Goal: Task Accomplishment & Management: Manage account settings

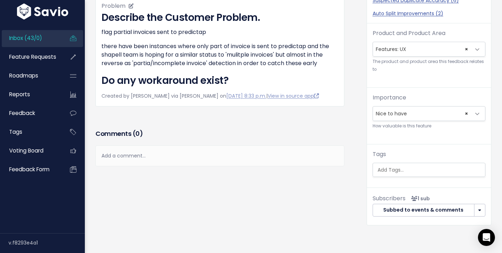
scroll to position [196, 0]
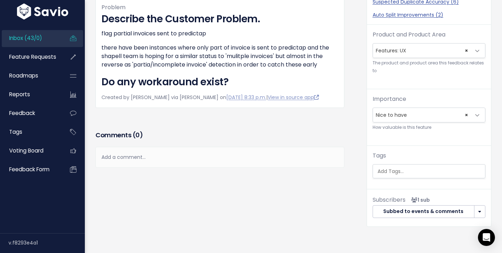
click at [233, 155] on div "Add a comment..." at bounding box center [219, 157] width 249 height 21
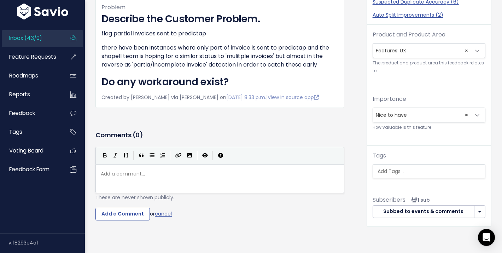
scroll to position [2, 0]
type textarea "How do they know its a par"
drag, startPoint x: 211, startPoint y: 173, endPoint x: 92, endPoint y: 167, distance: 118.9
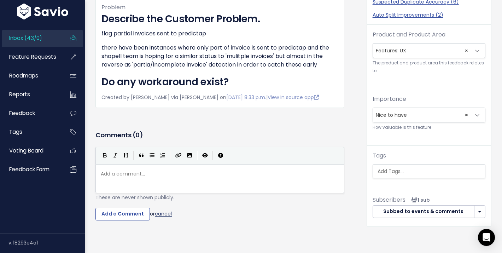
click at [171, 215] on link "cancel" at bounding box center [163, 213] width 17 height 7
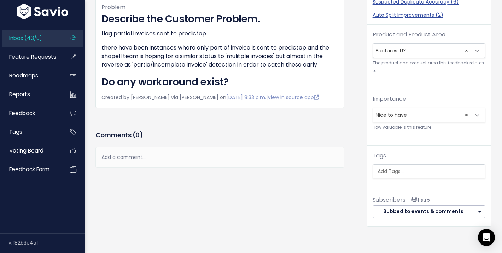
click at [35, 39] on span "Inbox (43/0)" at bounding box center [25, 37] width 33 height 7
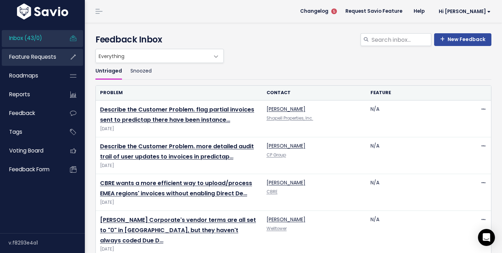
click at [35, 53] on span "Feature Requests" at bounding box center [32, 56] width 47 height 7
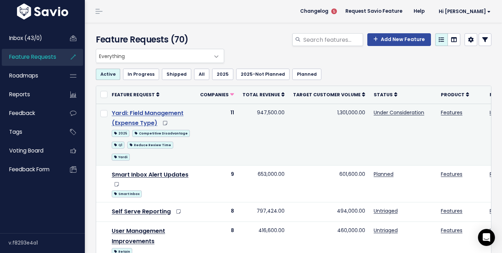
click at [160, 114] on link "Yardi: Field Management (Expense Type)" at bounding box center [148, 118] width 72 height 18
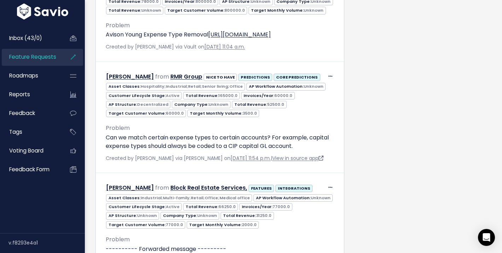
scroll to position [1208, 0]
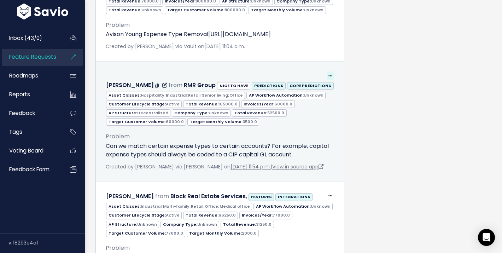
click at [330, 77] on span at bounding box center [330, 75] width 7 height 9
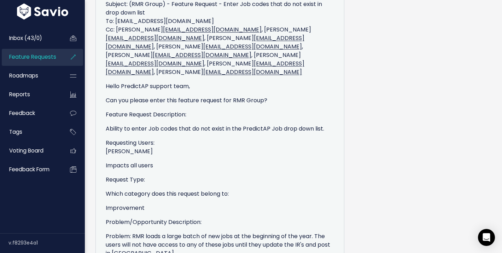
scroll to position [1779, 0]
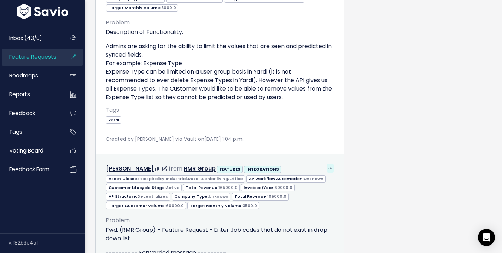
click at [327, 164] on span at bounding box center [330, 168] width 7 height 9
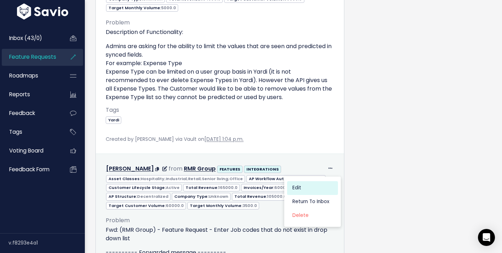
click at [305, 181] on link "Edit" at bounding box center [312, 188] width 51 height 14
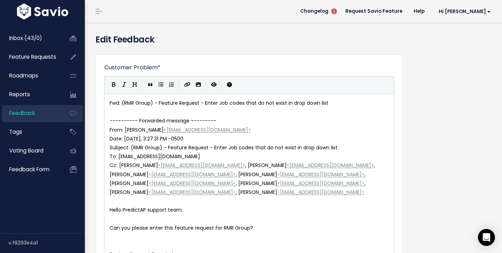
click at [24, 110] on span "Feedback" at bounding box center [22, 112] width 26 height 7
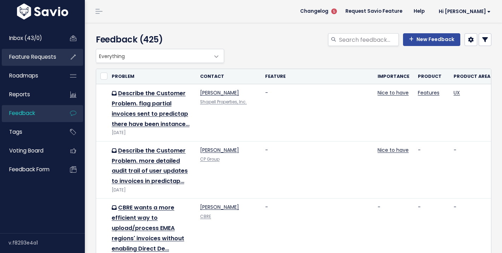
click at [43, 62] on link "Feature Requests" at bounding box center [30, 57] width 57 height 16
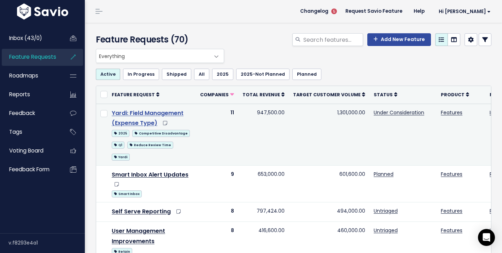
click at [173, 112] on link "Yardi: Field Management (Expense Type)" at bounding box center [148, 118] width 72 height 18
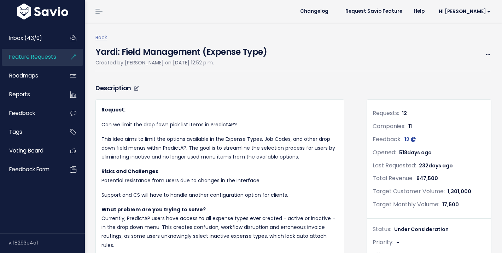
scroll to position [38, 0]
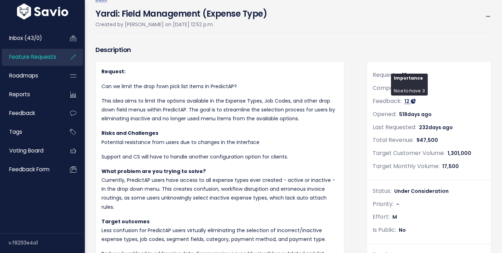
click at [405, 102] on span "12" at bounding box center [406, 101] width 5 height 7
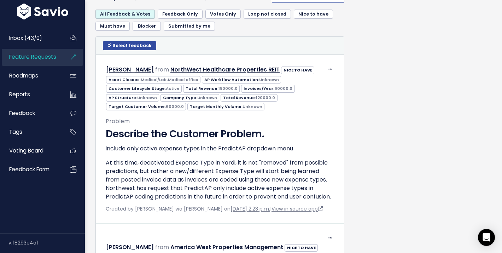
scroll to position [740, 0]
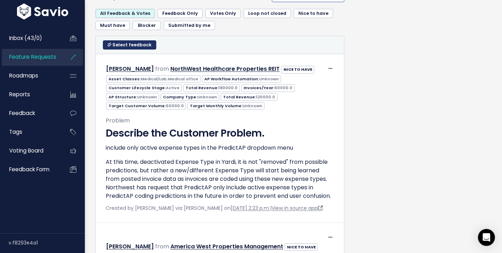
click at [140, 48] on span "Select feedback" at bounding box center [131, 45] width 39 height 6
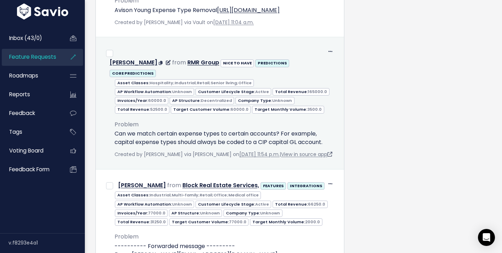
scroll to position [1249, 0]
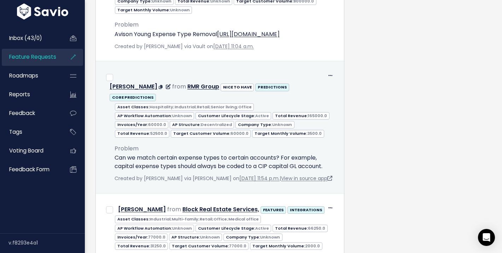
click at [111, 102] on div "Asset Classes: Hospitality;Industrial;Retail;Senior living;Office AP Workflow A…" at bounding box center [224, 120] width 230 height 36
click at [111, 74] on input "checkbox" at bounding box center [109, 77] width 7 height 7
checkbox input "true"
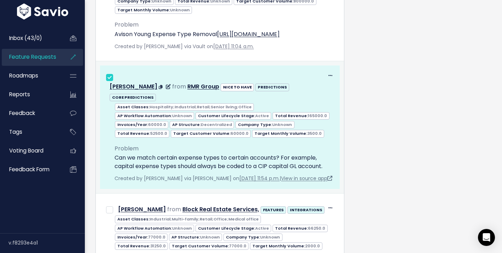
click at [329, 74] on icon at bounding box center [330, 76] width 4 height 5
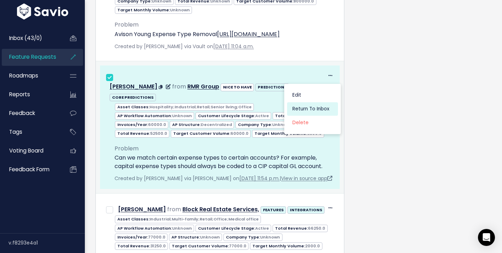
click at [304, 102] on link "Return to Inbox" at bounding box center [312, 109] width 51 height 14
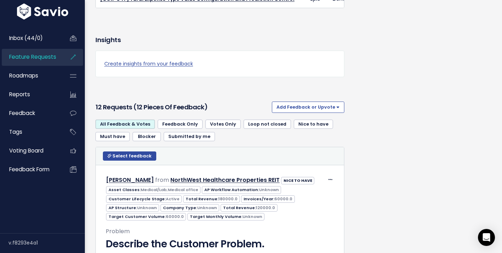
scroll to position [697, 0]
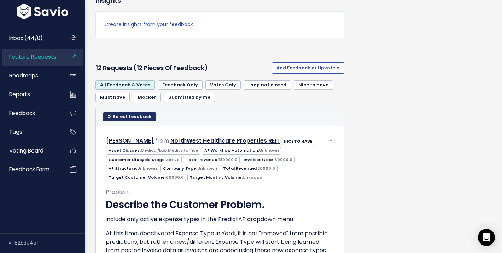
click at [122, 115] on span "Select feedback" at bounding box center [131, 116] width 39 height 6
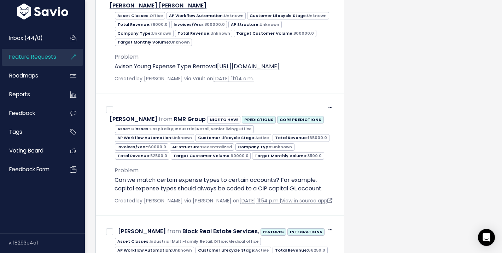
scroll to position [1247, 0]
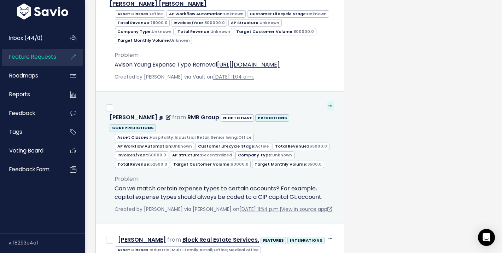
click at [329, 101] on span at bounding box center [330, 105] width 7 height 9
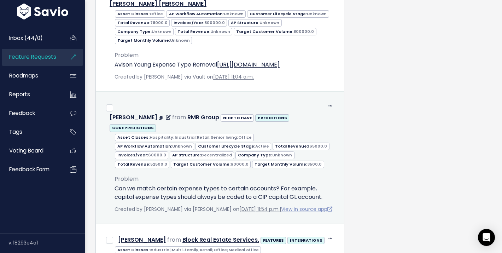
click at [288, 205] on link "View in source app" at bounding box center [306, 208] width 51 height 7
click at [137, 175] on span "Problem" at bounding box center [127, 179] width 24 height 8
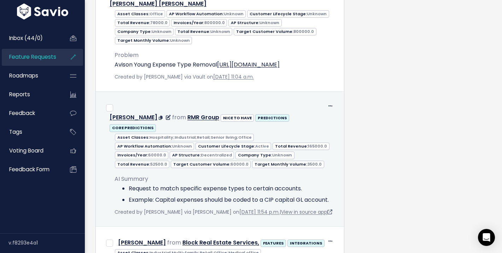
click at [137, 175] on span "AI Summary" at bounding box center [132, 179] width 34 height 8
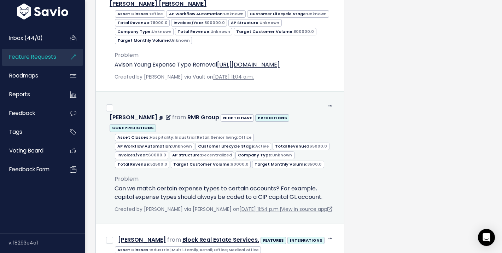
click at [284, 174] on div "Problem Can we match certain expense types to certain accounts? For example, ca…" at bounding box center [224, 187] width 219 height 27
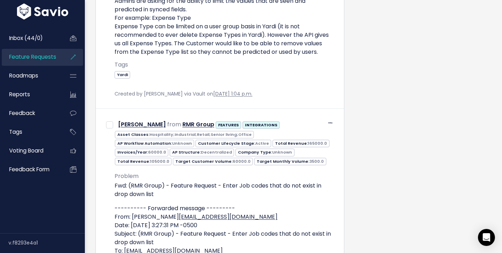
scroll to position [1917, 0]
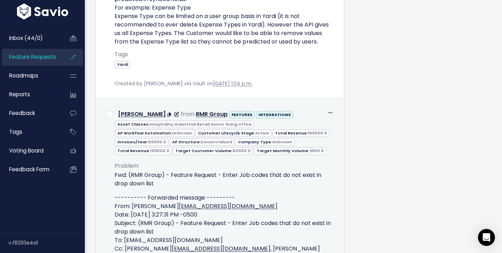
click at [334, 108] on div "Edit Return to Inbox Delete Raymond Mazzeo from RMR Group FEATURES INTEGRATIONS" at bounding box center [219, 113] width 239 height 11
click at [331, 111] on icon at bounding box center [330, 113] width 4 height 5
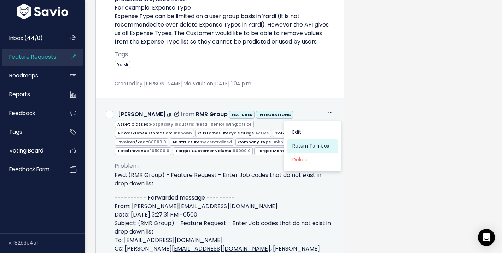
click at [317, 139] on link "Return to Inbox" at bounding box center [312, 146] width 51 height 14
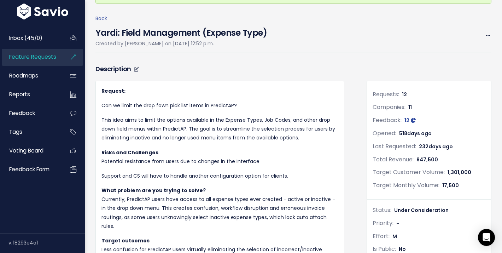
scroll to position [49, 0]
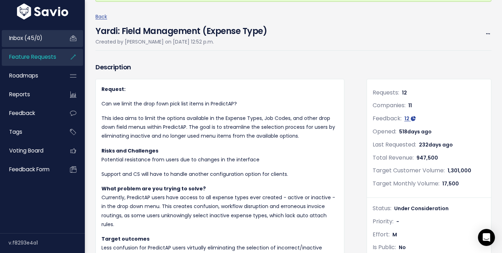
click at [51, 43] on link "Inbox (45/0)" at bounding box center [30, 38] width 57 height 16
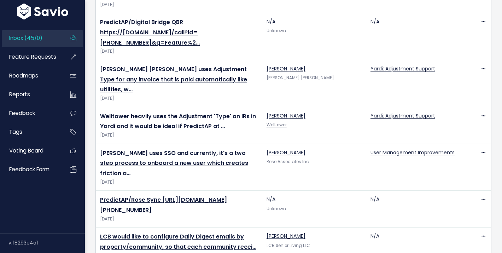
scroll to position [1584, 0]
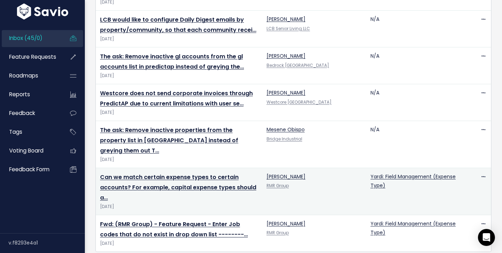
click at [479, 172] on div "Edit Delete" at bounding box center [480, 176] width 12 height 9
click at [482, 175] on icon at bounding box center [483, 177] width 4 height 5
click at [460, 183] on link "Edit" at bounding box center [454, 186] width 51 height 14
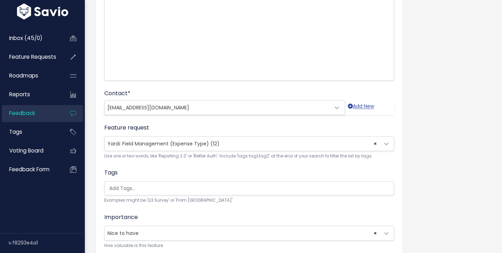
scroll to position [145, 0]
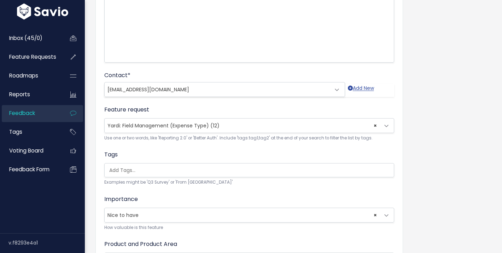
select select
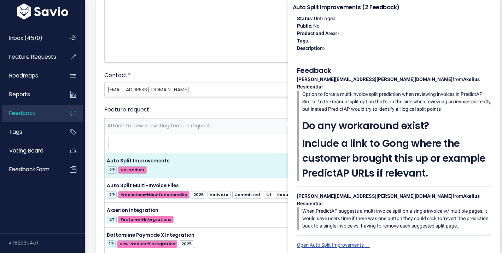
click at [278, 102] on form "Customer Problem * Can we match certain expense types to certain accounts? For …" at bounding box center [249, 108] width 290 height 378
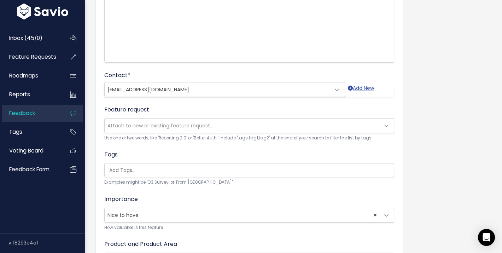
scroll to position [225, 0]
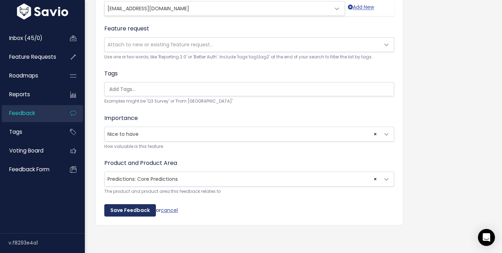
click at [141, 210] on input "Save Feedback" at bounding box center [130, 210] width 52 height 13
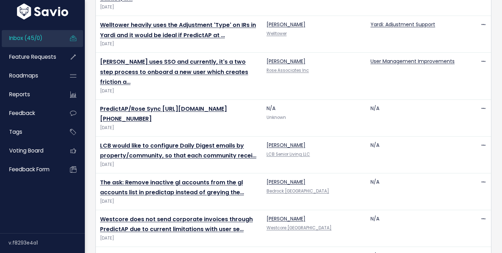
scroll to position [1613, 0]
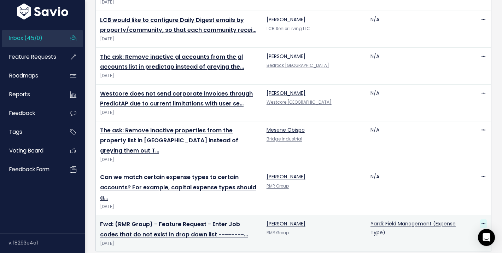
click at [482, 222] on icon at bounding box center [483, 224] width 4 height 5
click at [458, 182] on link "Edit" at bounding box center [461, 181] width 51 height 14
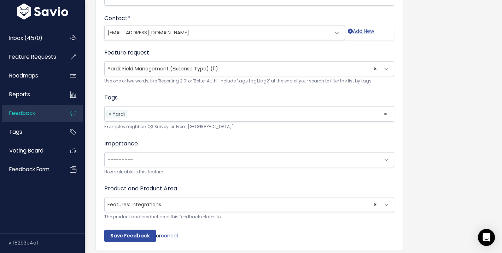
scroll to position [540, 0]
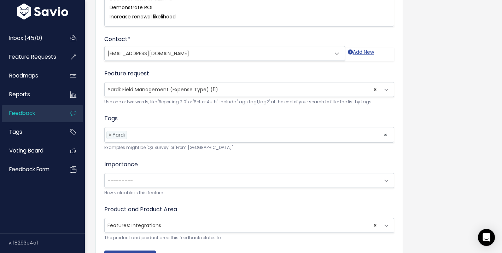
select select
click at [268, 75] on div "Feature request --------- Yardi: Field Management (Expense Type) (11) Attach to…" at bounding box center [249, 87] width 290 height 36
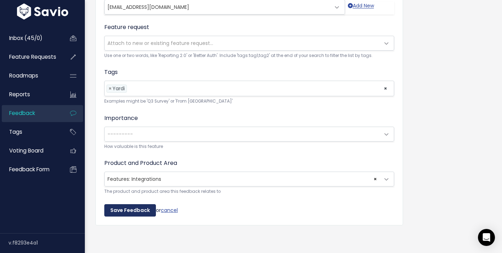
click at [131, 208] on input "Save Feedback" at bounding box center [130, 210] width 52 height 13
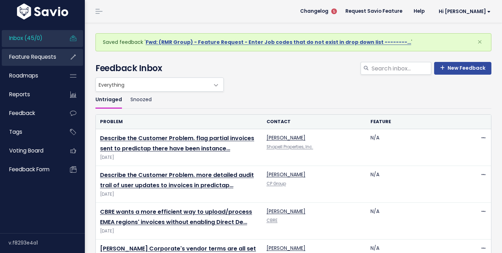
click at [28, 55] on span "Feature Requests" at bounding box center [32, 56] width 47 height 7
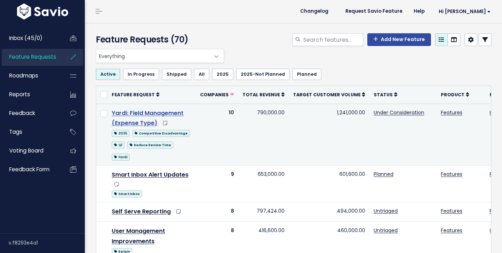
click at [168, 111] on link "Yardi: Field Management (Expense Type)" at bounding box center [148, 118] width 72 height 18
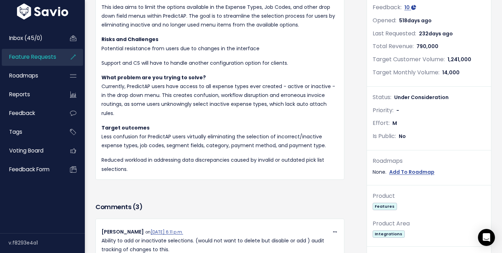
scroll to position [135, 0]
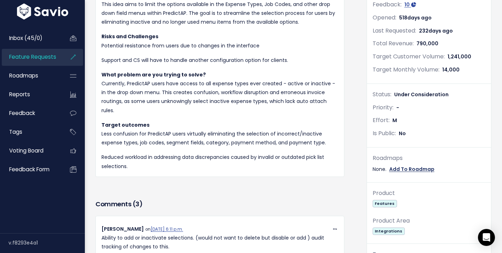
click at [411, 168] on link "Add To Roadmap" at bounding box center [411, 169] width 45 height 9
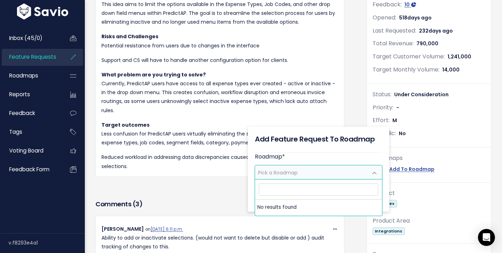
click at [348, 170] on span "Pick a Roadmap" at bounding box center [311, 171] width 112 height 13
click at [213, 188] on div "Description Request: Can we limit the drop fown pick list items in PredictAP? T…" at bounding box center [219, 72] width 259 height 251
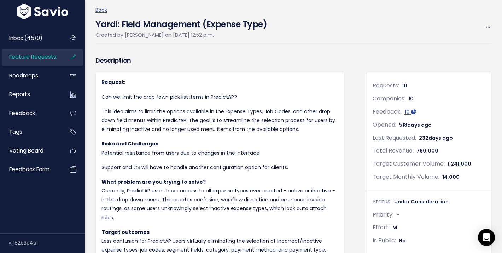
scroll to position [60, 0]
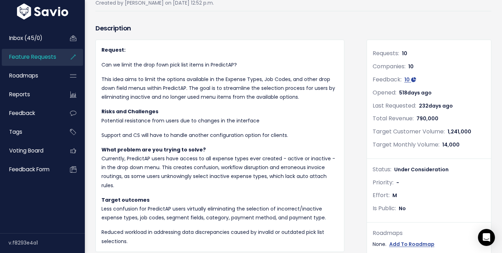
click at [412, 171] on span "Under Consideration" at bounding box center [421, 169] width 54 height 7
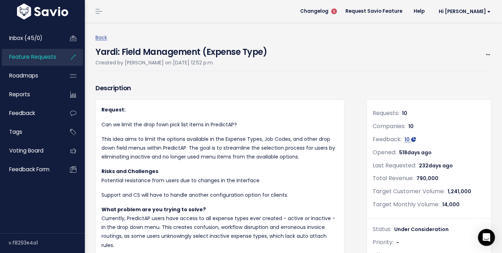
click at [97, 14] on link at bounding box center [98, 11] width 11 height 6
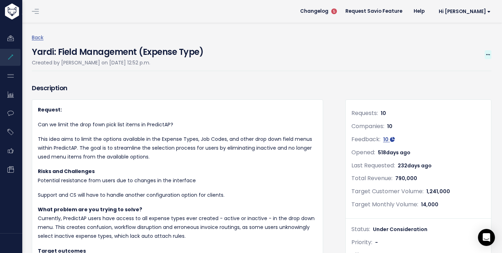
click at [488, 56] on icon at bounding box center [488, 55] width 4 height 5
click at [460, 74] on link "Edit" at bounding box center [464, 74] width 52 height 14
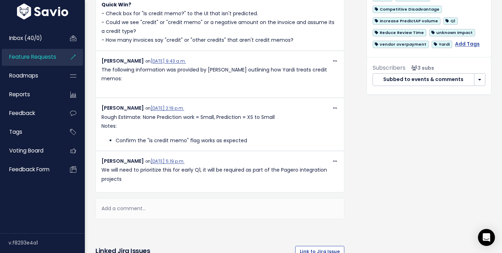
scroll to position [441, 0]
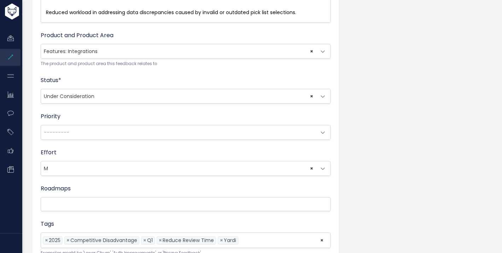
scroll to position [325, 0]
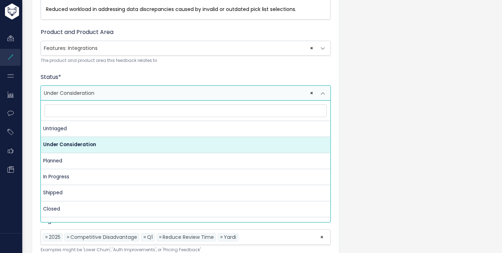
click at [219, 96] on span "× Under Consideration" at bounding box center [178, 93] width 275 height 14
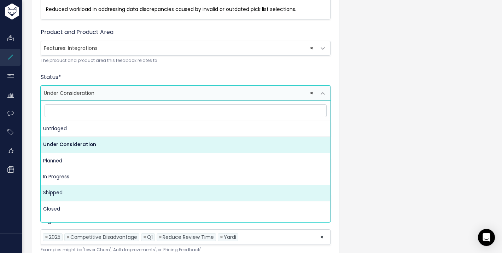
select select "SHIPPED"
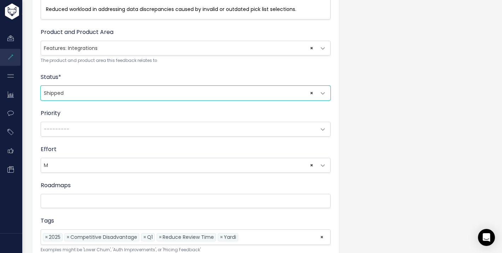
scroll to position [411, 0]
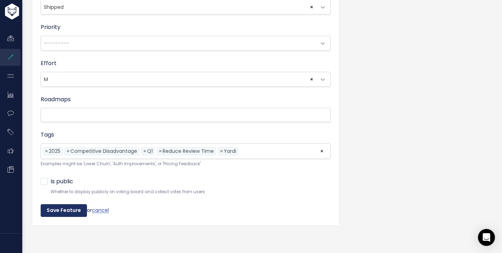
click at [70, 213] on input "Save Feature" at bounding box center [64, 210] width 46 height 13
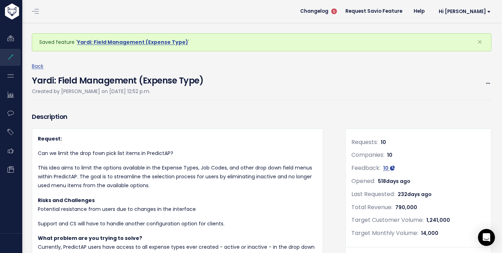
click at [30, 13] on link at bounding box center [35, 11] width 11 height 6
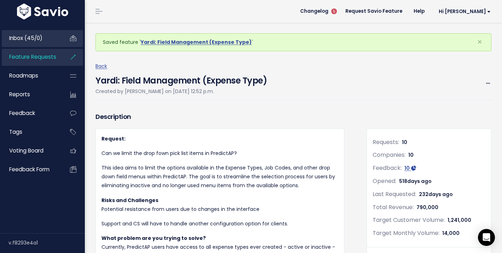
click at [30, 44] on link "Inbox (45/0)" at bounding box center [30, 38] width 57 height 16
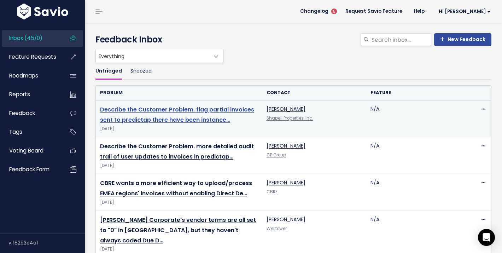
click at [172, 109] on link "Describe the Customer Problem. flag partial invoices sent to predictap there ha…" at bounding box center [177, 114] width 154 height 18
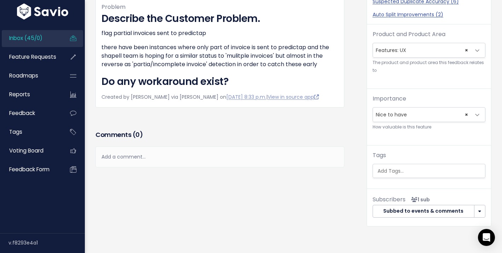
scroll to position [206, 0]
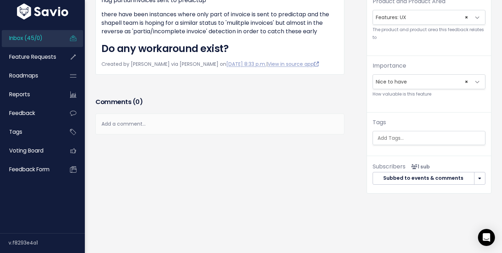
click at [157, 122] on div "Add a comment..." at bounding box center [219, 123] width 249 height 21
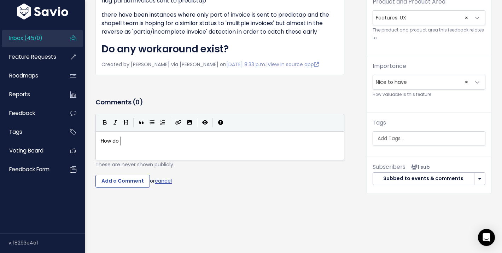
scroll to position [2, 24]
type textarea "How do th"
type textarea "es the user know its a partial invoie?"
type textarea "ce"
type textarea "?"
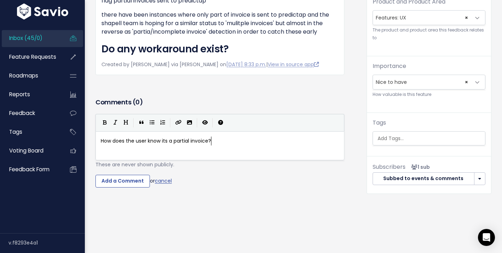
scroll to position [2, 3]
click at [145, 178] on input "Add a Comment" at bounding box center [122, 181] width 54 height 13
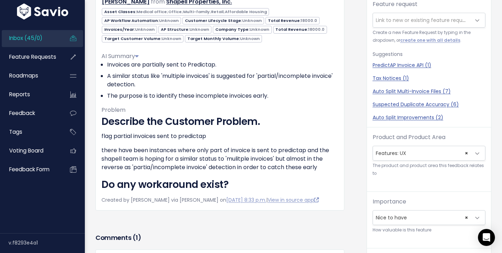
scroll to position [0, 0]
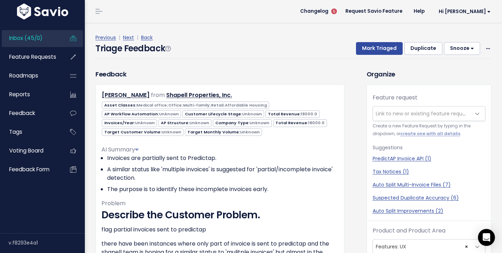
click at [42, 41] on span "Inbox (45/0)" at bounding box center [25, 37] width 33 height 7
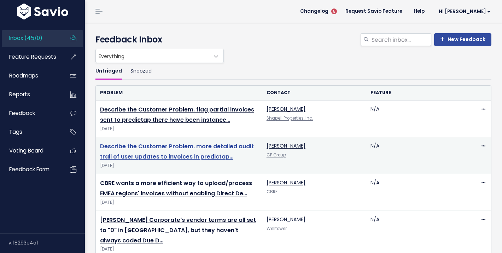
click at [189, 149] on link "Describe the Customer Problem. more detailed audit trail of user updates to inv…" at bounding box center [177, 151] width 154 height 18
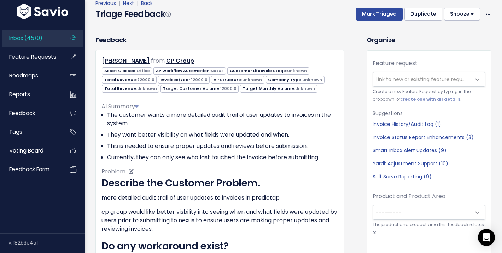
scroll to position [12, 0]
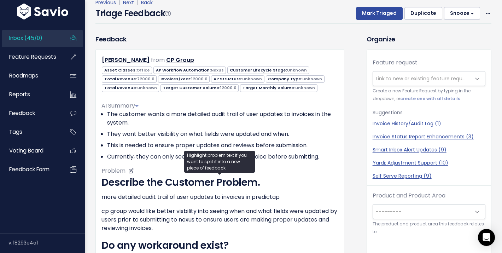
click at [228, 208] on p "cp group would like better visbility into seeing when and what fields were upda…" at bounding box center [219, 219] width 237 height 25
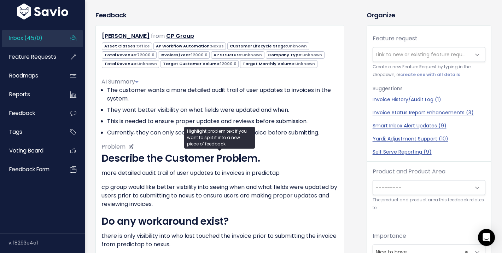
scroll to position [77, 0]
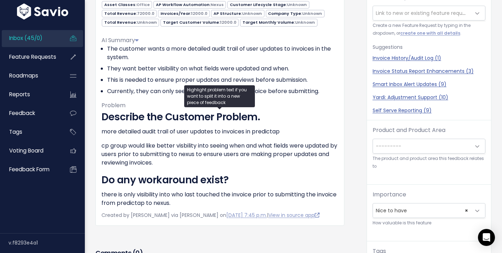
click at [229, 227] on div "Feedback Rachel Tvaroch from CP Group" at bounding box center [219, 108] width 259 height 278
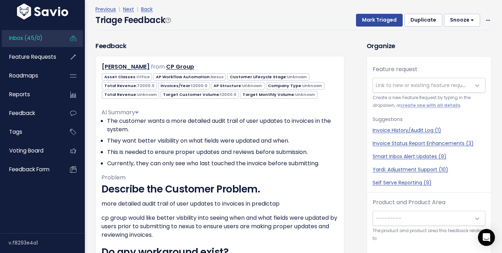
scroll to position [0, 0]
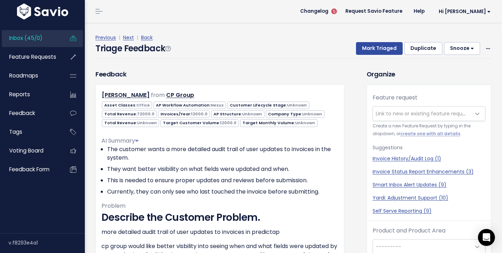
click at [394, 110] on span "Link to new or existing feature request..." at bounding box center [425, 113] width 98 height 7
click at [402, 72] on h3 "Organize" at bounding box center [428, 74] width 125 height 10
click at [45, 38] on link "Inbox (45/0)" at bounding box center [30, 38] width 57 height 16
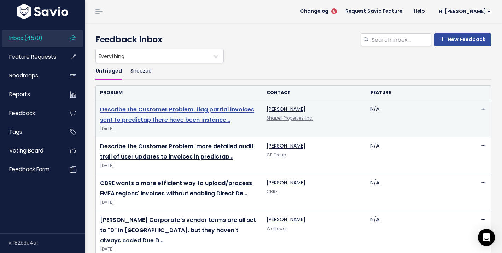
click at [180, 119] on link "Describe the Customer Problem. flag partial invoices sent to predictap there ha…" at bounding box center [177, 114] width 154 height 18
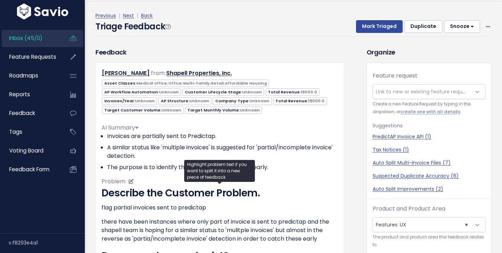
scroll to position [23, 0]
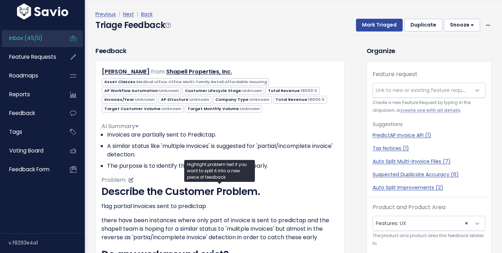
click at [218, 203] on p "flag partial invoices sent to predictap" at bounding box center [219, 206] width 237 height 8
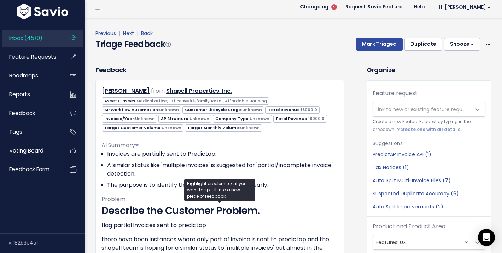
scroll to position [0, 0]
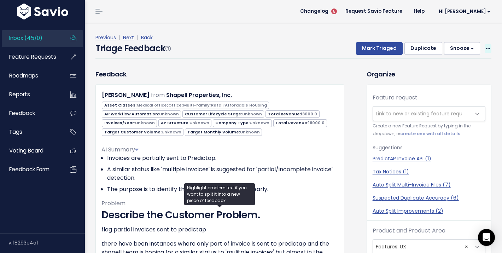
click at [486, 49] on icon at bounding box center [488, 49] width 4 height 5
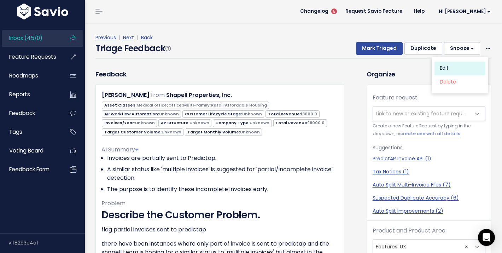
click at [451, 66] on link "Edit" at bounding box center [459, 68] width 51 height 14
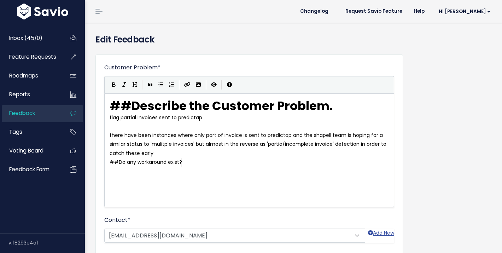
scroll to position [1, 0]
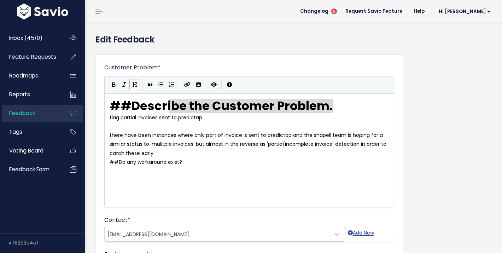
type textarea "## Describe the Customer Problem."
drag, startPoint x: 346, startPoint y: 107, endPoint x: 101, endPoint y: 107, distance: 245.3
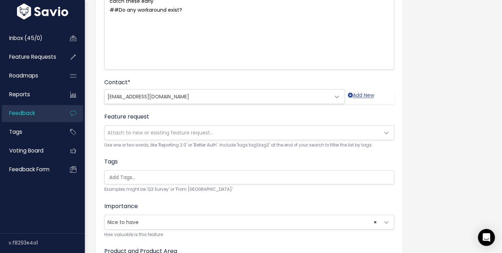
scroll to position [225, 0]
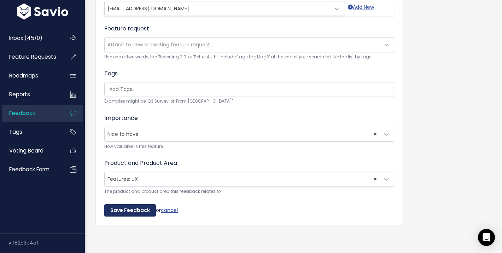
click at [132, 208] on input "Save Feedback" at bounding box center [130, 210] width 52 height 13
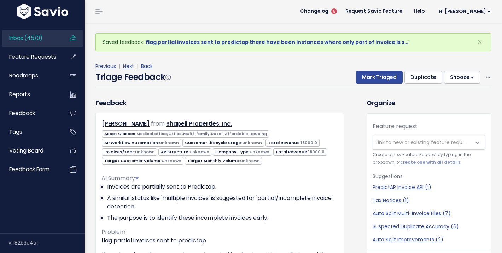
click at [47, 45] on link "Inbox (45/0)" at bounding box center [30, 38] width 57 height 16
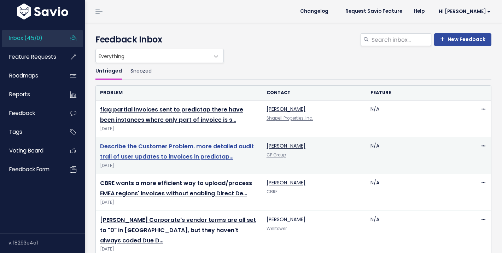
click at [172, 149] on link "Describe the Customer Problem. more detailed audit trail of user updates to inv…" at bounding box center [177, 151] width 154 height 18
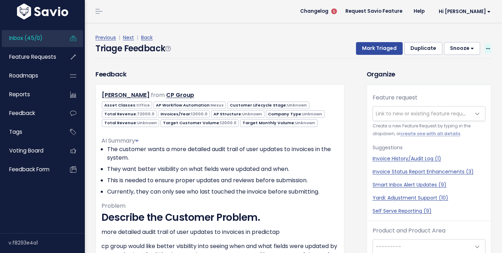
click at [485, 48] on span at bounding box center [488, 48] width 7 height 9
click at [450, 74] on link "Edit" at bounding box center [459, 68] width 51 height 14
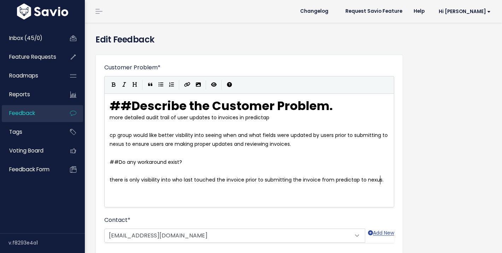
scroll to position [1, 0]
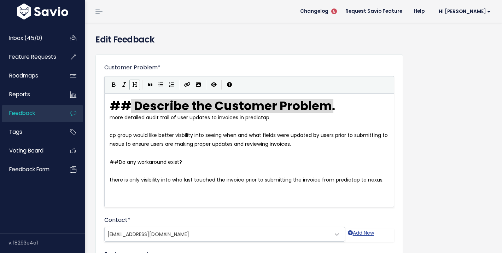
type textarea "## Describe the Customer Problem."
drag, startPoint x: 337, startPoint y: 107, endPoint x: 106, endPoint y: 103, distance: 231.1
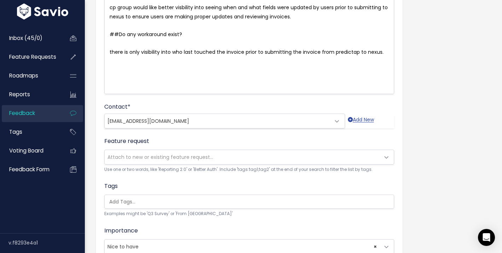
scroll to position [225, 0]
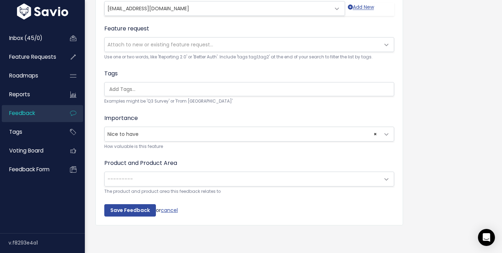
click at [160, 180] on span "---------" at bounding box center [242, 179] width 275 height 14
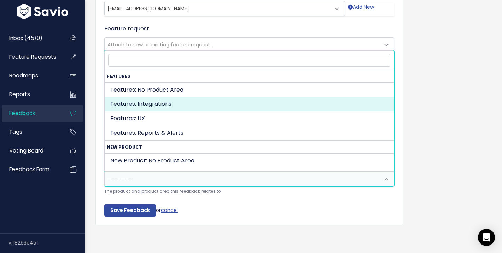
scroll to position [43, 0]
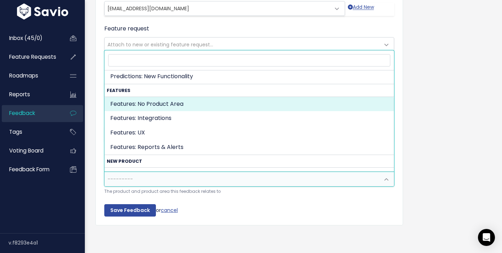
select select "FEATURES:"
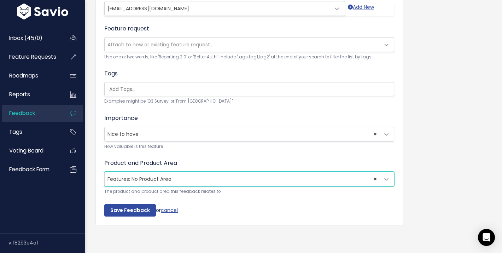
scroll to position [182, 0]
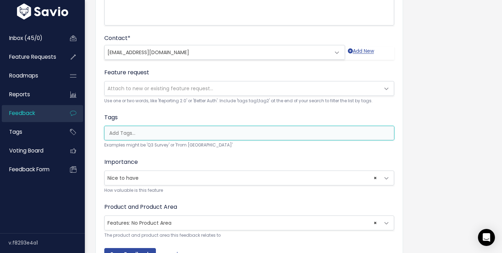
click at [238, 133] on input "search" at bounding box center [250, 132] width 289 height 7
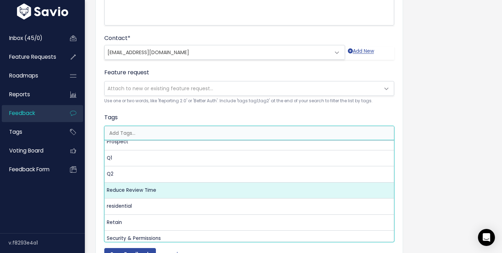
scroll to position [376, 0]
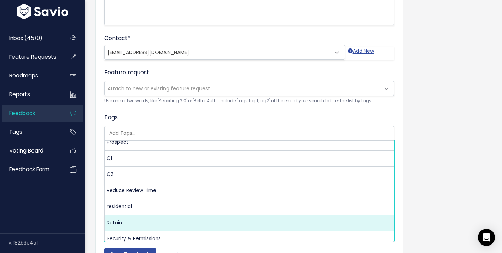
select select "13177"
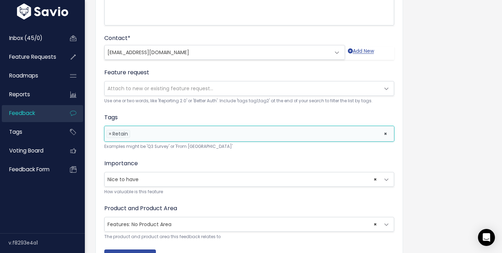
click at [402, 158] on div "Customer Problem * ## Describe the Customer Problem. more detailed audit trail …" at bounding box center [248, 72] width 307 height 398
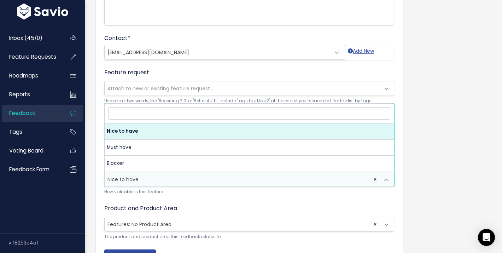
click at [325, 181] on span "× Nice to have" at bounding box center [242, 179] width 275 height 14
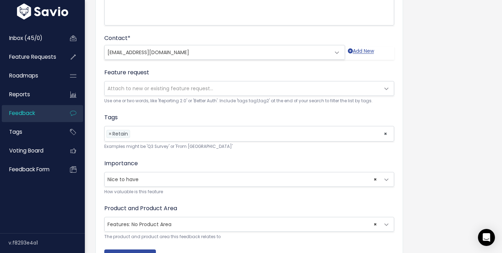
click at [418, 184] on div "Customer Problem * ## Describe the Customer Problem. more detailed audit trail …" at bounding box center [293, 76] width 406 height 419
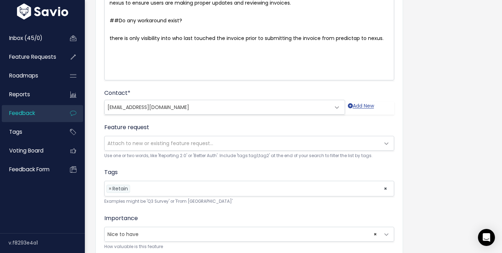
scroll to position [122, 0]
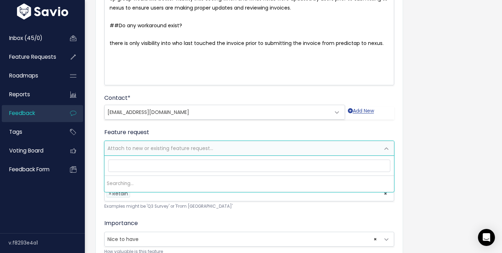
click at [245, 153] on span "Attach to new or existing feature request..." at bounding box center [242, 148] width 275 height 14
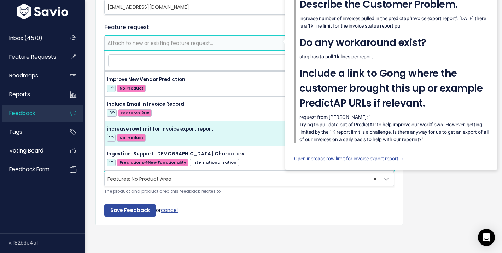
scroll to position [599, 0]
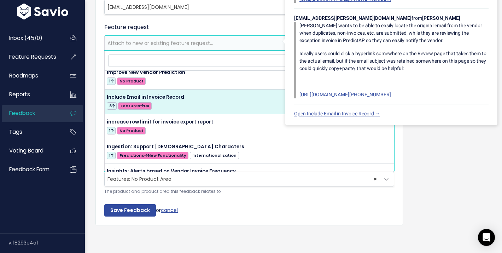
select select "44141"
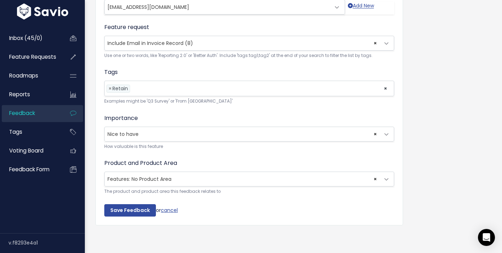
select select
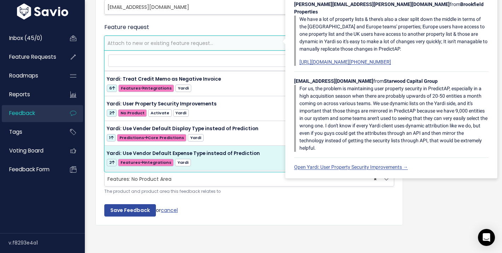
scroll to position [2503, 0]
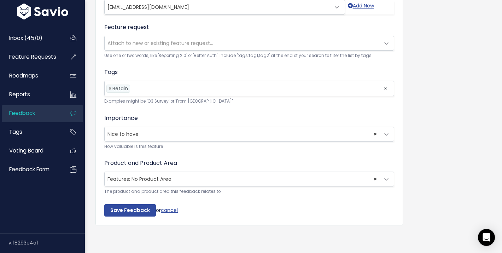
click at [433, 222] on div "Customer Problem * ## Describe the Customer Problem. more detailed audit trail …" at bounding box center [293, 31] width 406 height 419
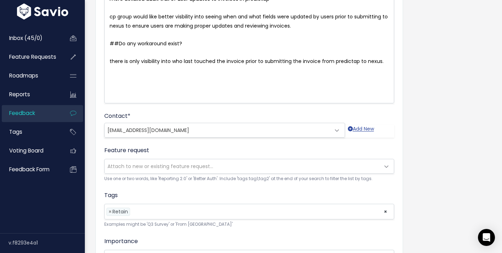
scroll to position [227, 0]
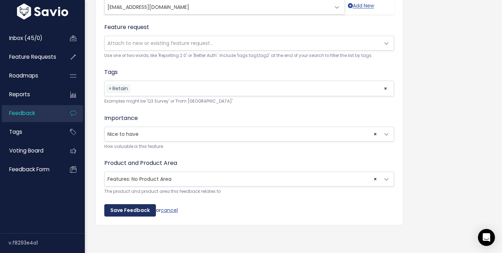
click at [138, 214] on input "Save Feedback" at bounding box center [130, 210] width 52 height 13
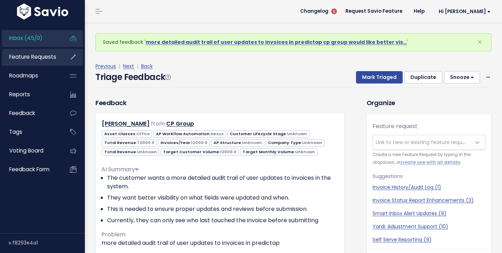
click at [33, 62] on link "Feature Requests" at bounding box center [30, 57] width 57 height 16
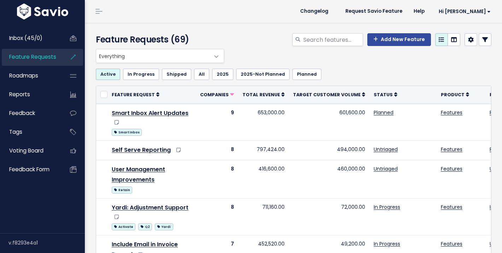
scroll to position [6, 0]
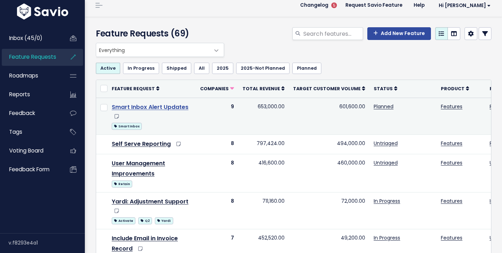
click at [173, 107] on link "Smart Inbox Alert Updates" at bounding box center [150, 107] width 77 height 8
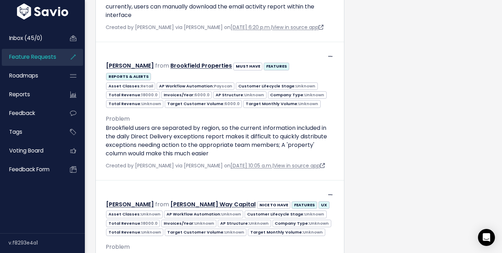
scroll to position [616, 0]
